Goal: Transaction & Acquisition: Purchase product/service

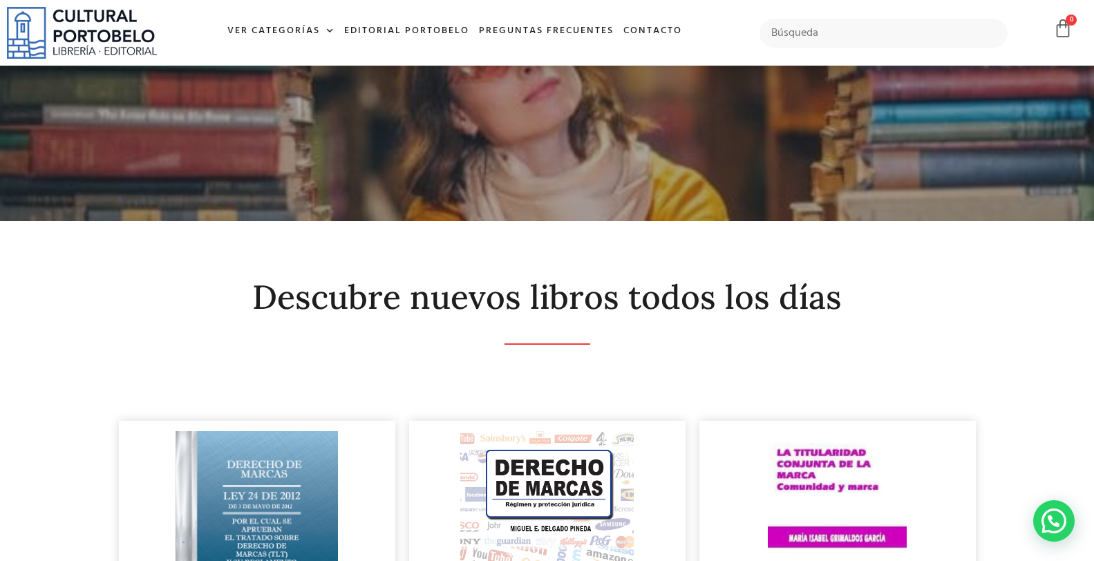
scroll to position [306, 0]
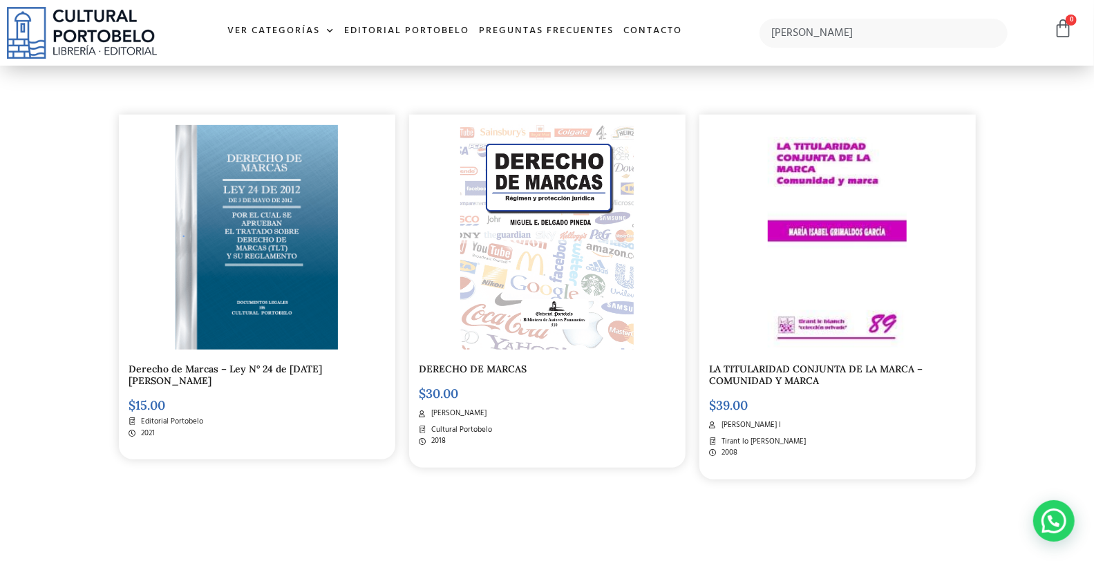
type input "TRUMP"
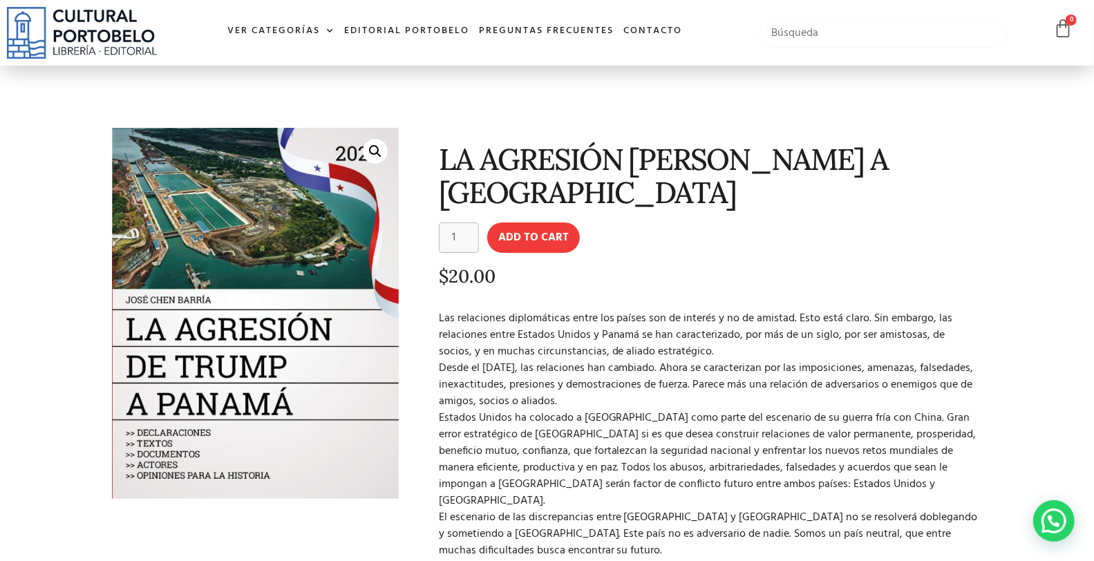
click at [783, 30] on input "text" at bounding box center [882, 33] width 247 height 29
type input "P"
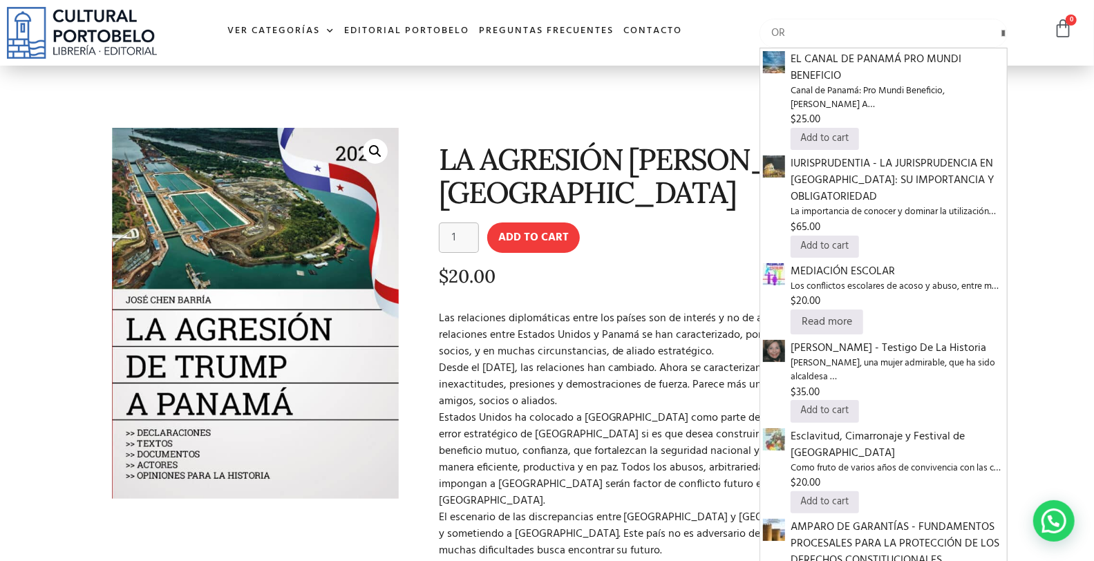
type input "O"
